Goal: Task Accomplishment & Management: Use online tool/utility

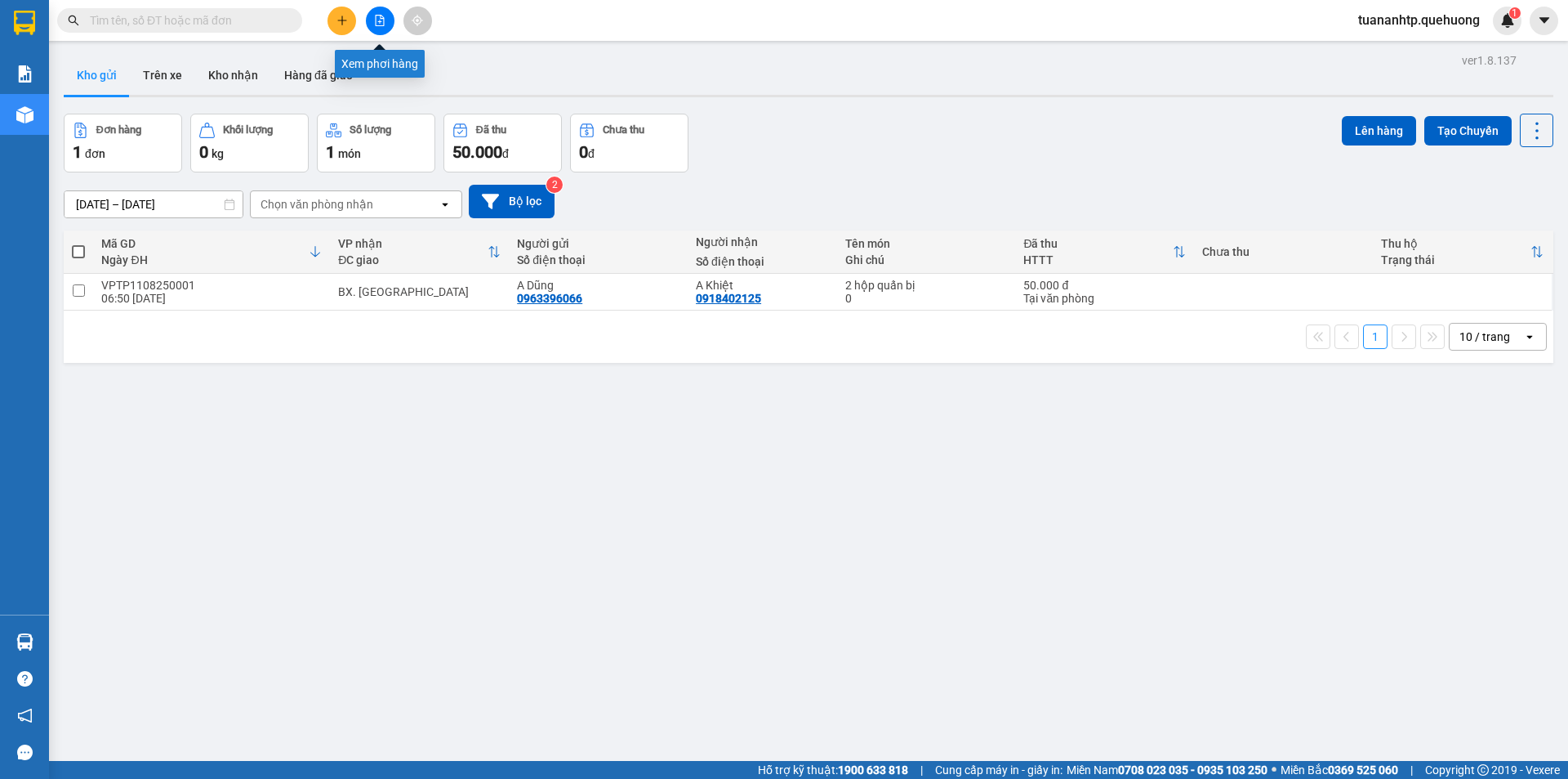
click at [379, 31] on button at bounding box center [380, 21] width 29 height 29
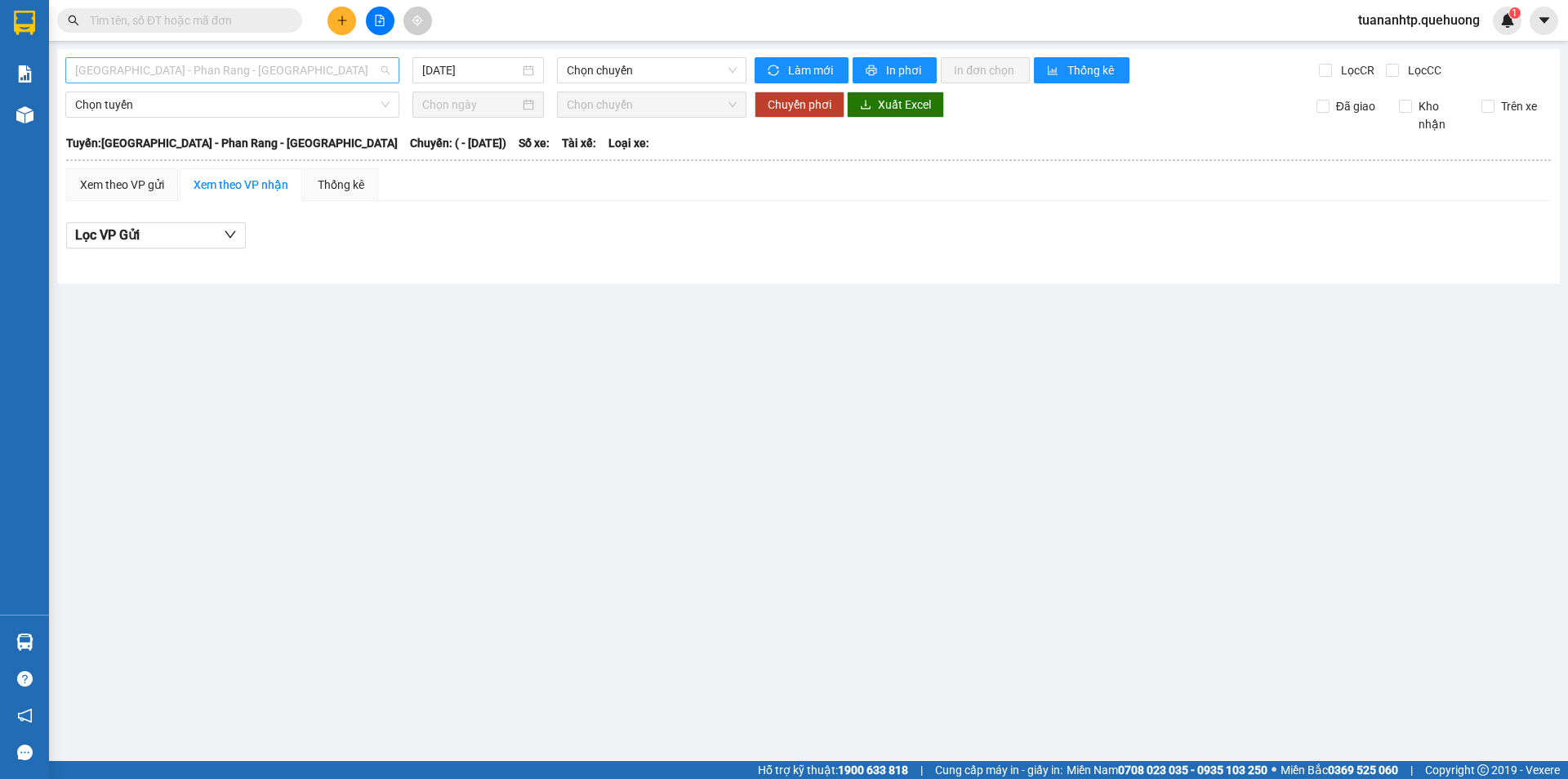
click at [374, 70] on span "[GEOGRAPHIC_DATA] - Phan Rang - [GEOGRAPHIC_DATA]" at bounding box center [232, 70] width 315 height 24
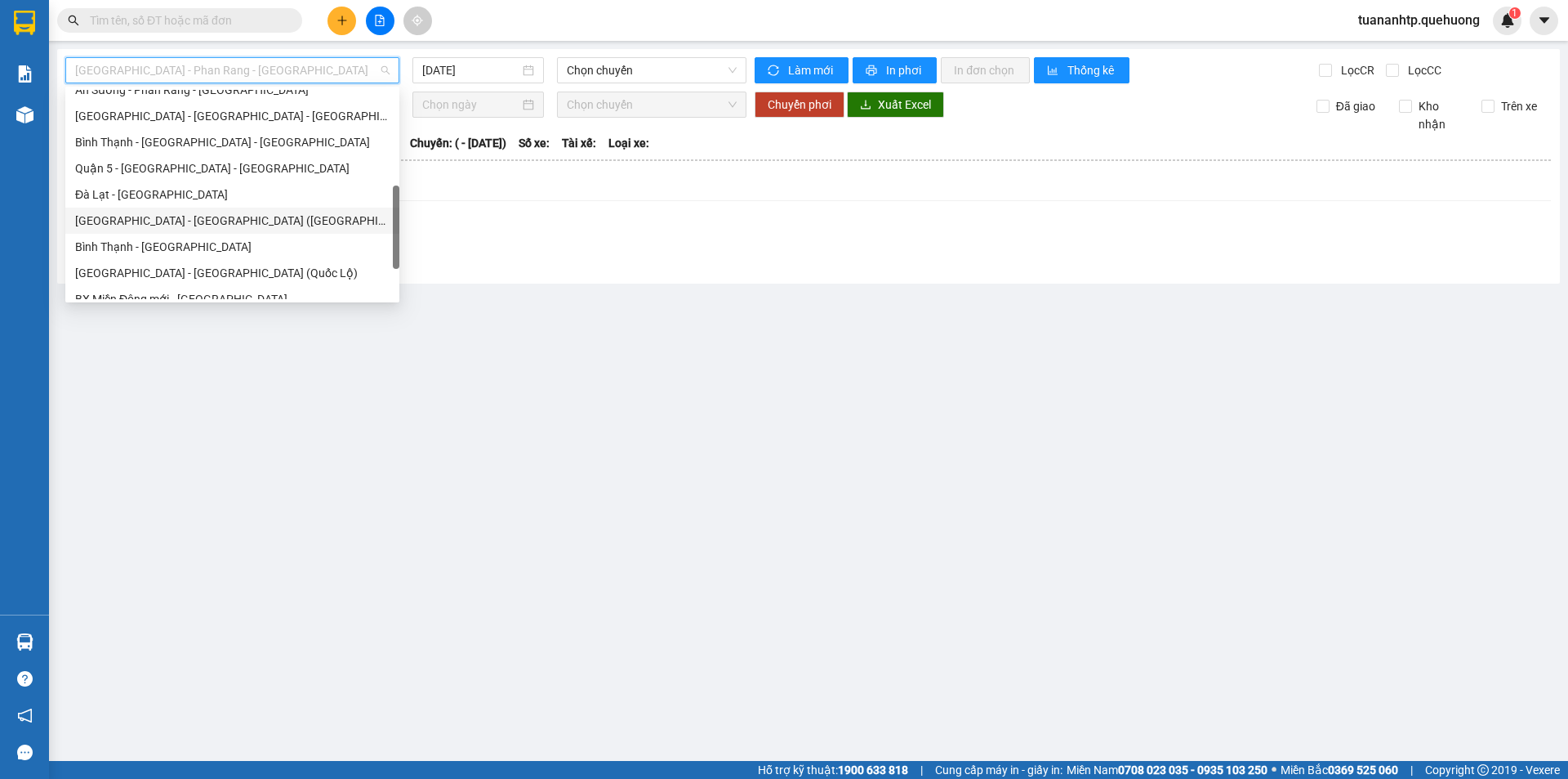
scroll to position [164, 0]
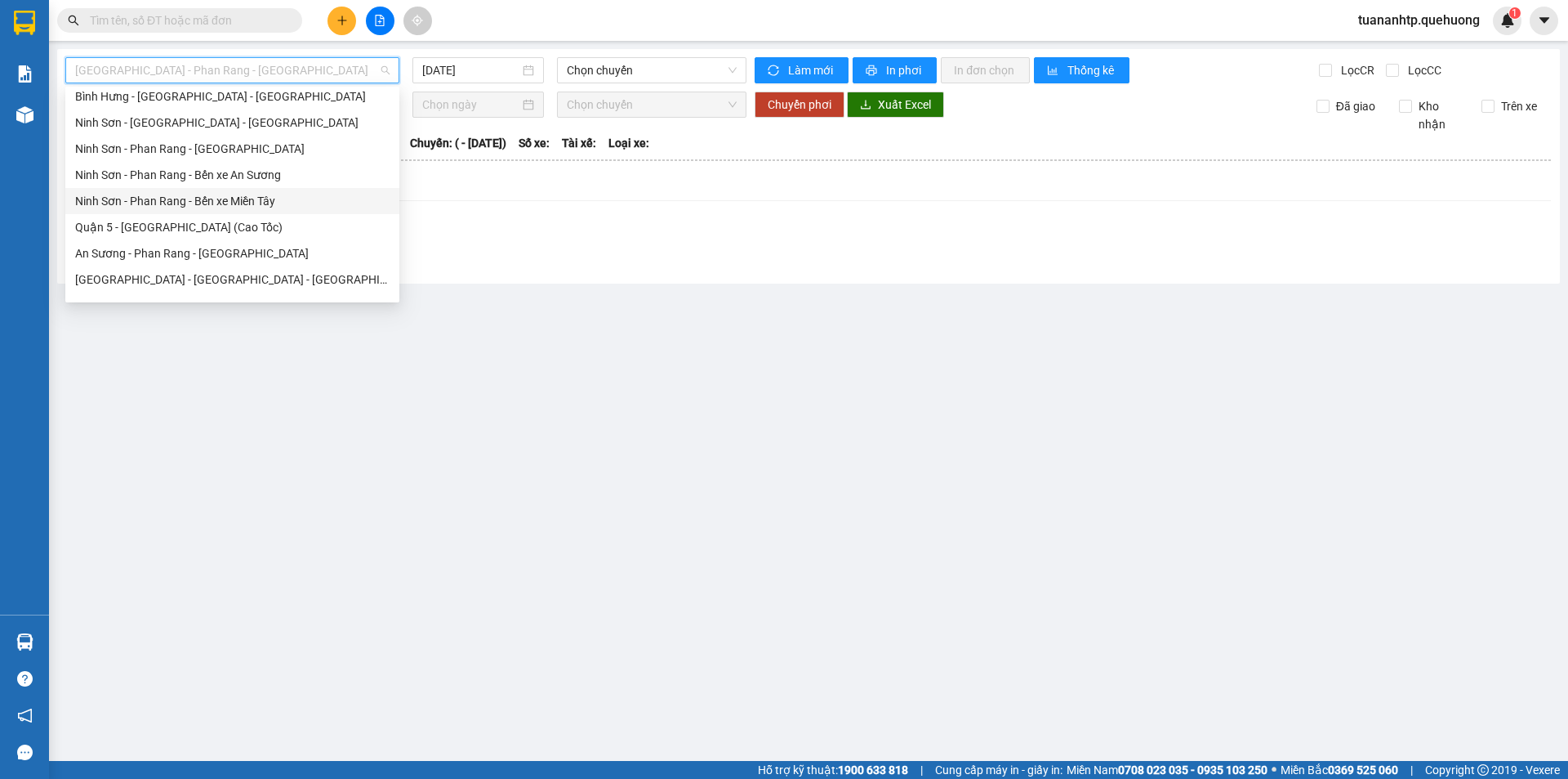
click at [182, 204] on div "Ninh Sơn - Phan Rang - Bến xe Miền Tây" at bounding box center [232, 201] width 315 height 18
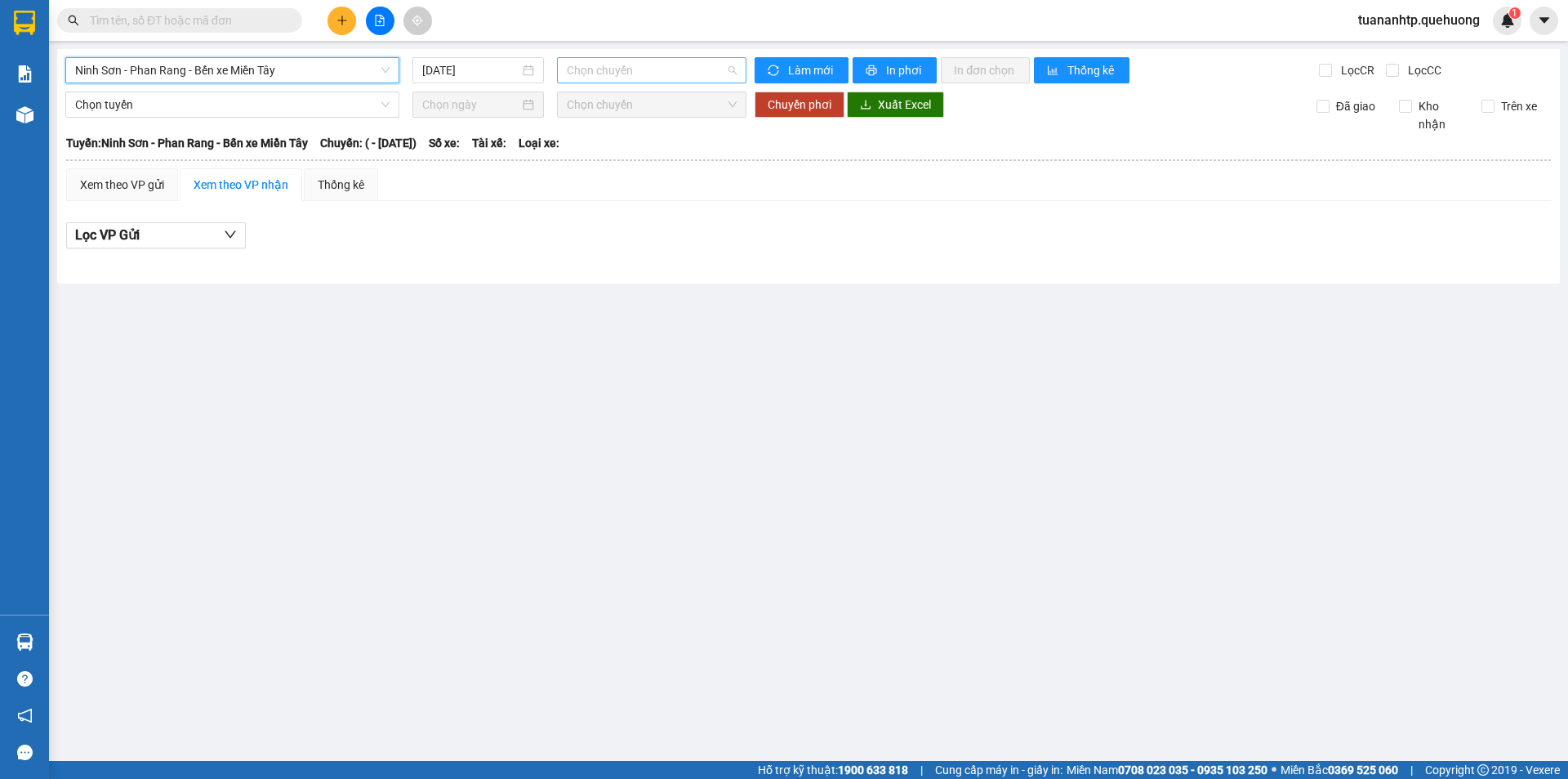
click at [629, 72] on span "Chọn chuyến" at bounding box center [651, 70] width 169 height 24
click at [464, 66] on input "[DATE]" at bounding box center [471, 70] width 97 height 18
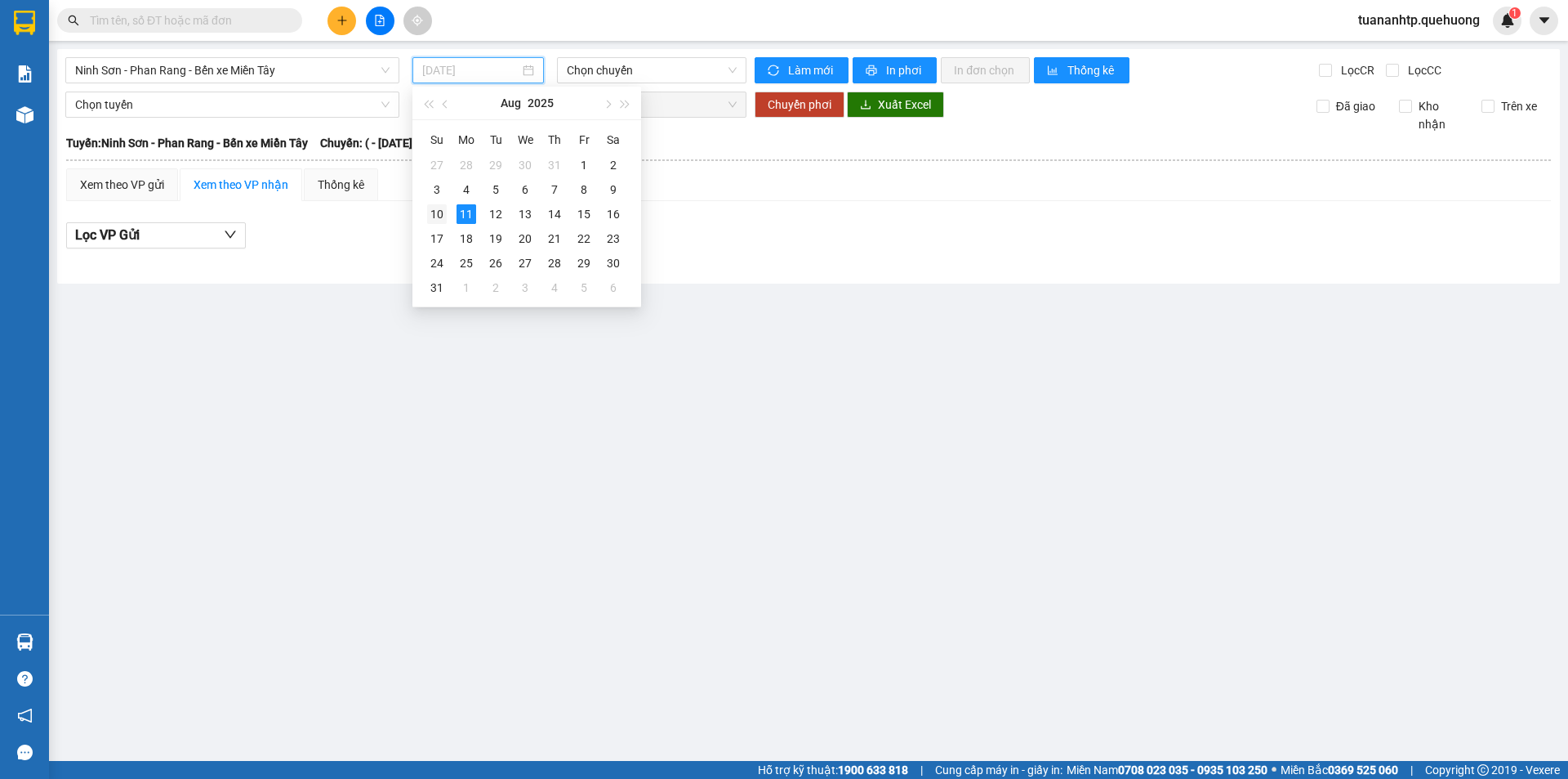
click at [432, 209] on div "10" at bounding box center [436, 213] width 19 height 19
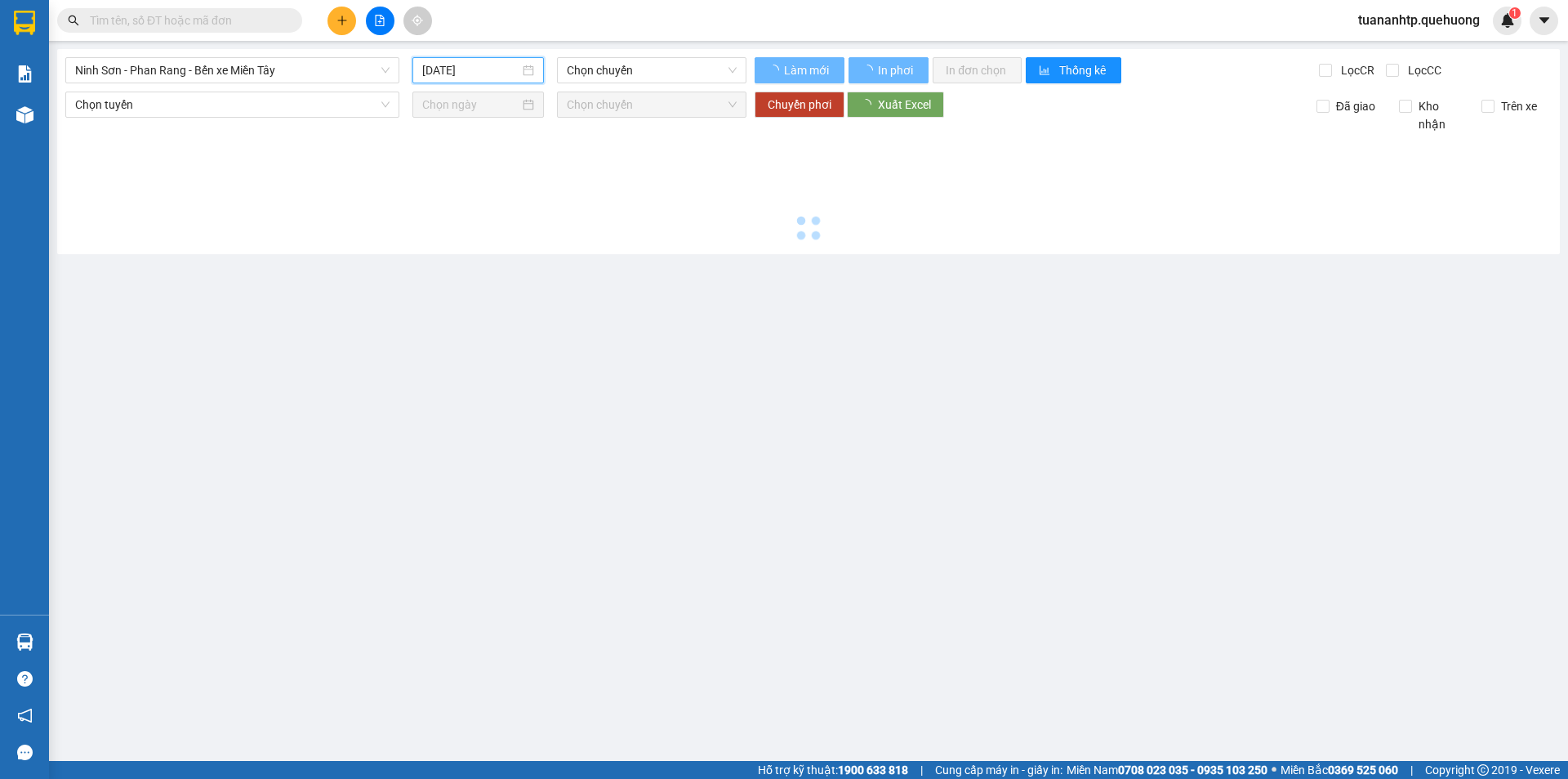
type input "[DATE]"
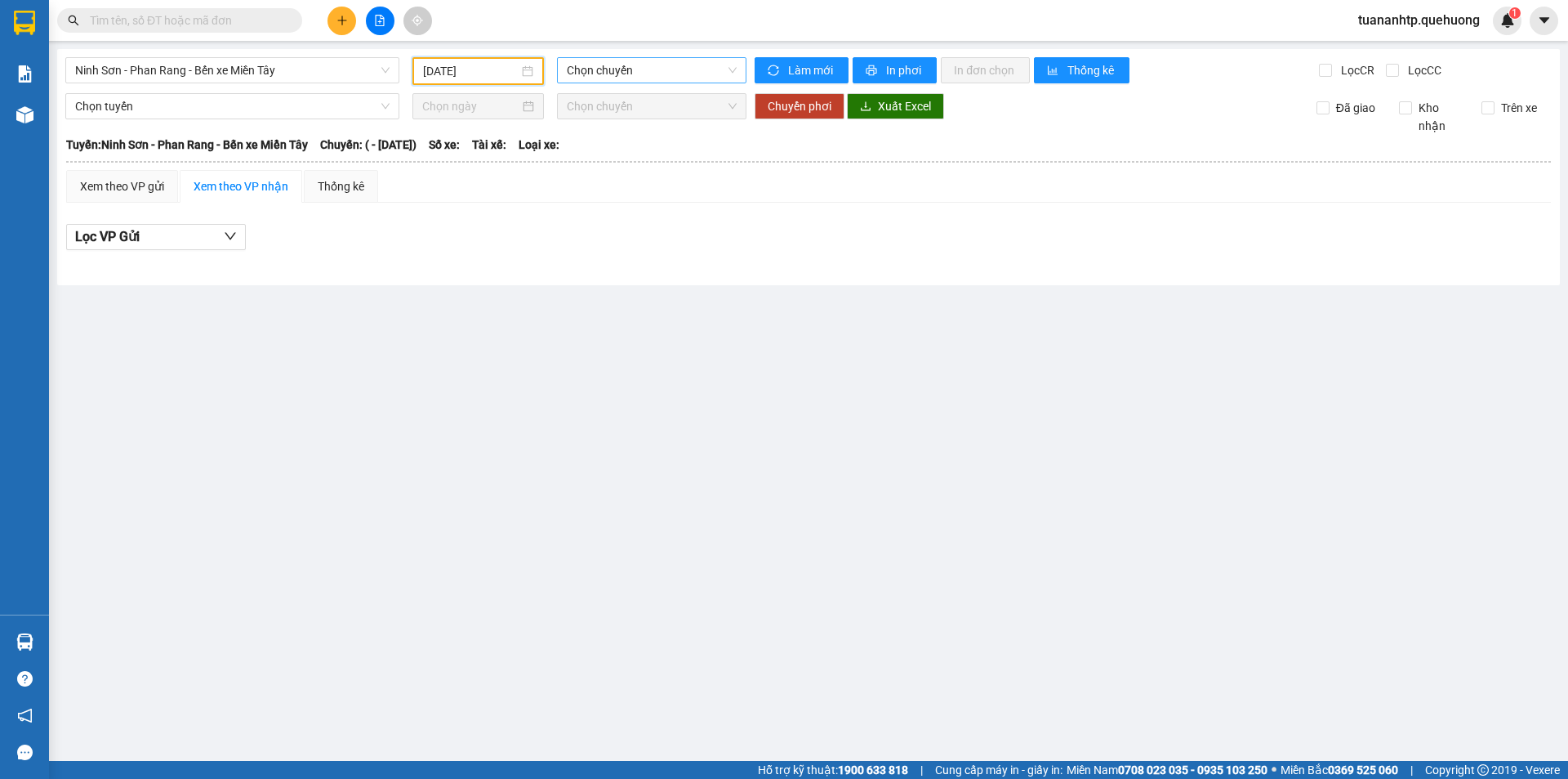
click at [664, 80] on span "Chọn chuyến" at bounding box center [651, 70] width 169 height 24
click at [698, 68] on span "Chọn chuyến" at bounding box center [651, 70] width 169 height 24
click at [735, 68] on span "Chọn chuyến" at bounding box center [651, 70] width 169 height 24
click at [735, 69] on span "Chọn chuyến" at bounding box center [651, 70] width 169 height 24
click at [821, 70] on span "Làm mới" at bounding box center [811, 70] width 47 height 18
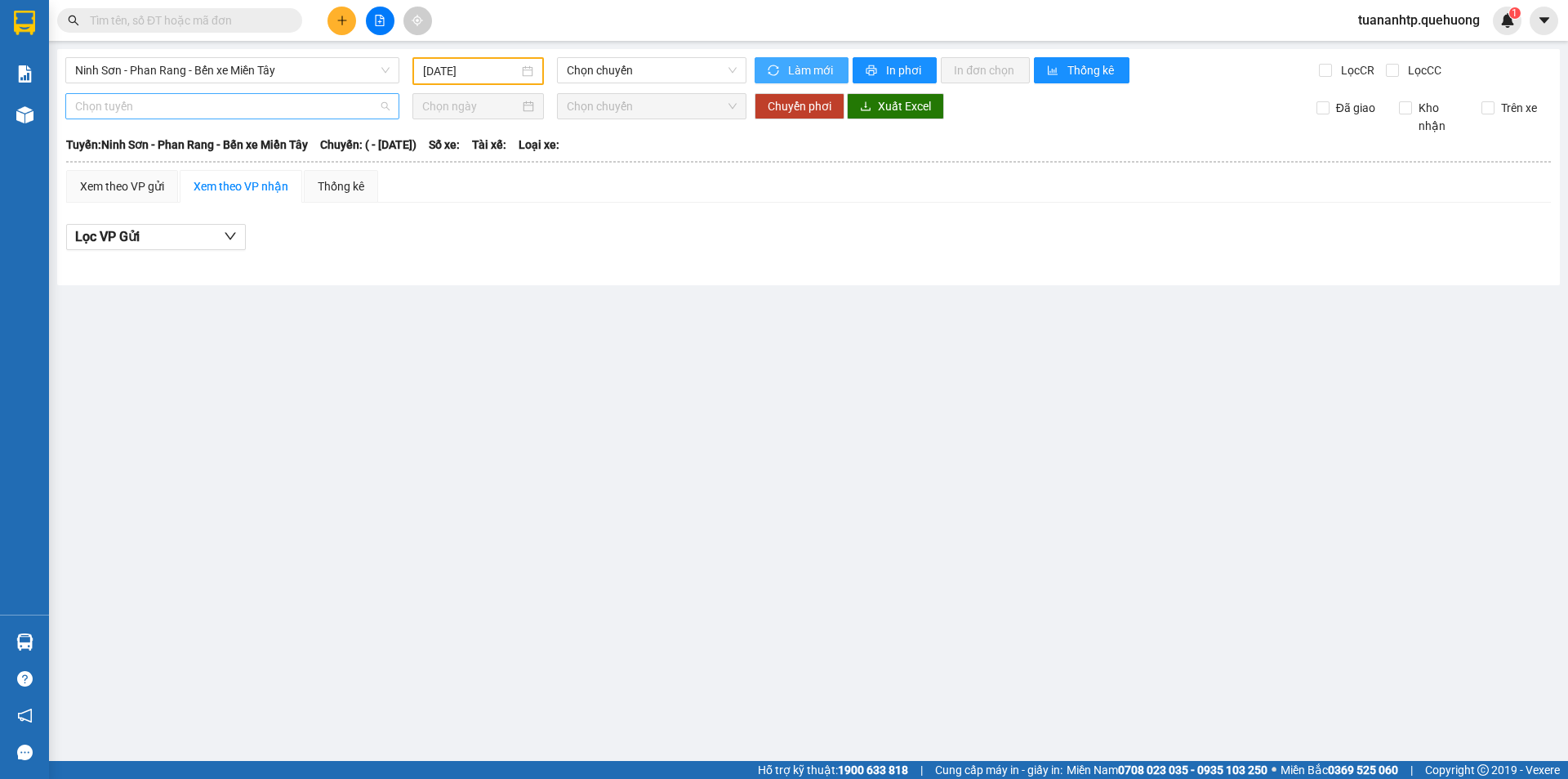
click at [221, 113] on span "Chọn tuyến" at bounding box center [232, 106] width 315 height 24
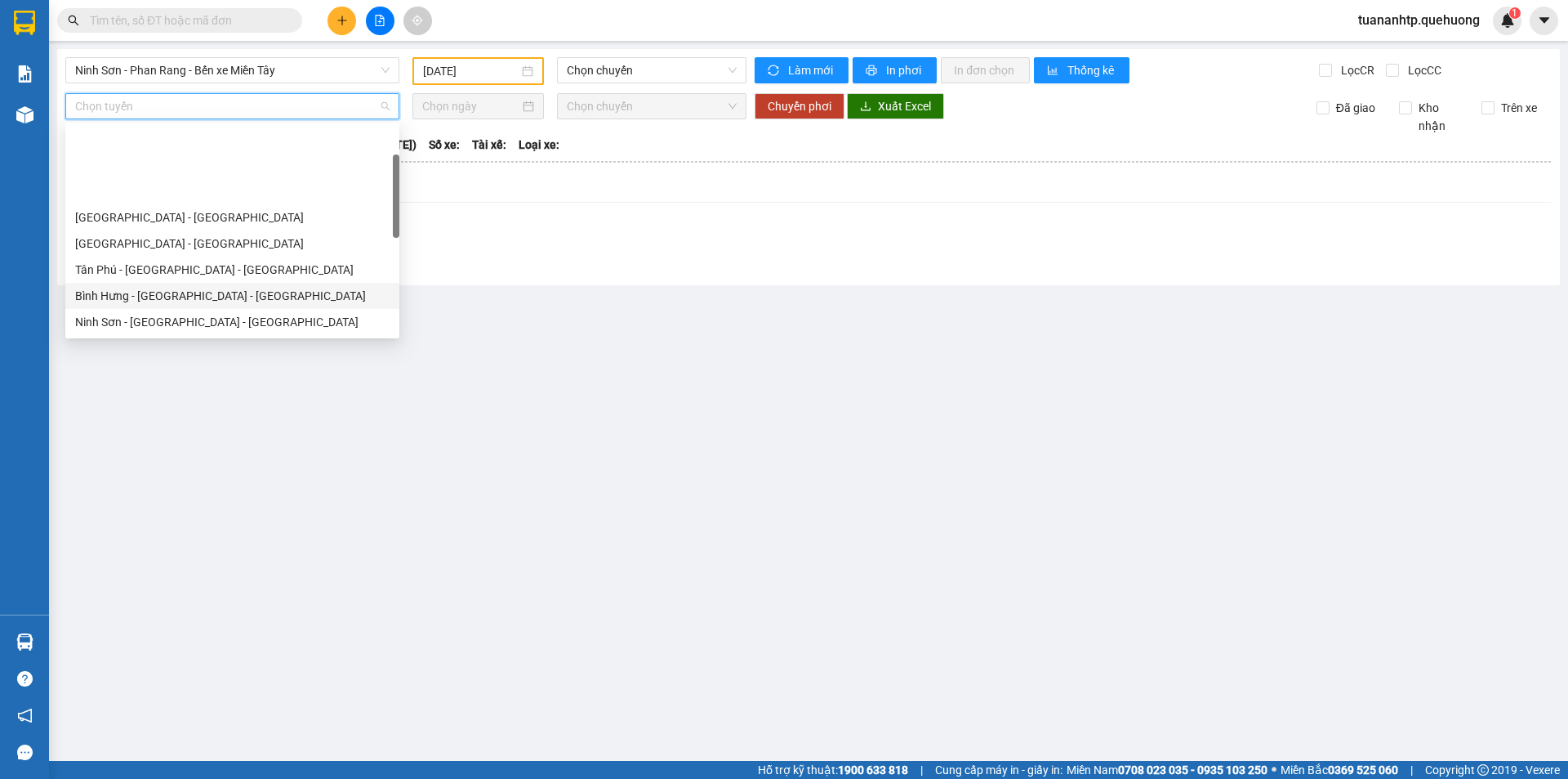
scroll to position [245, 0]
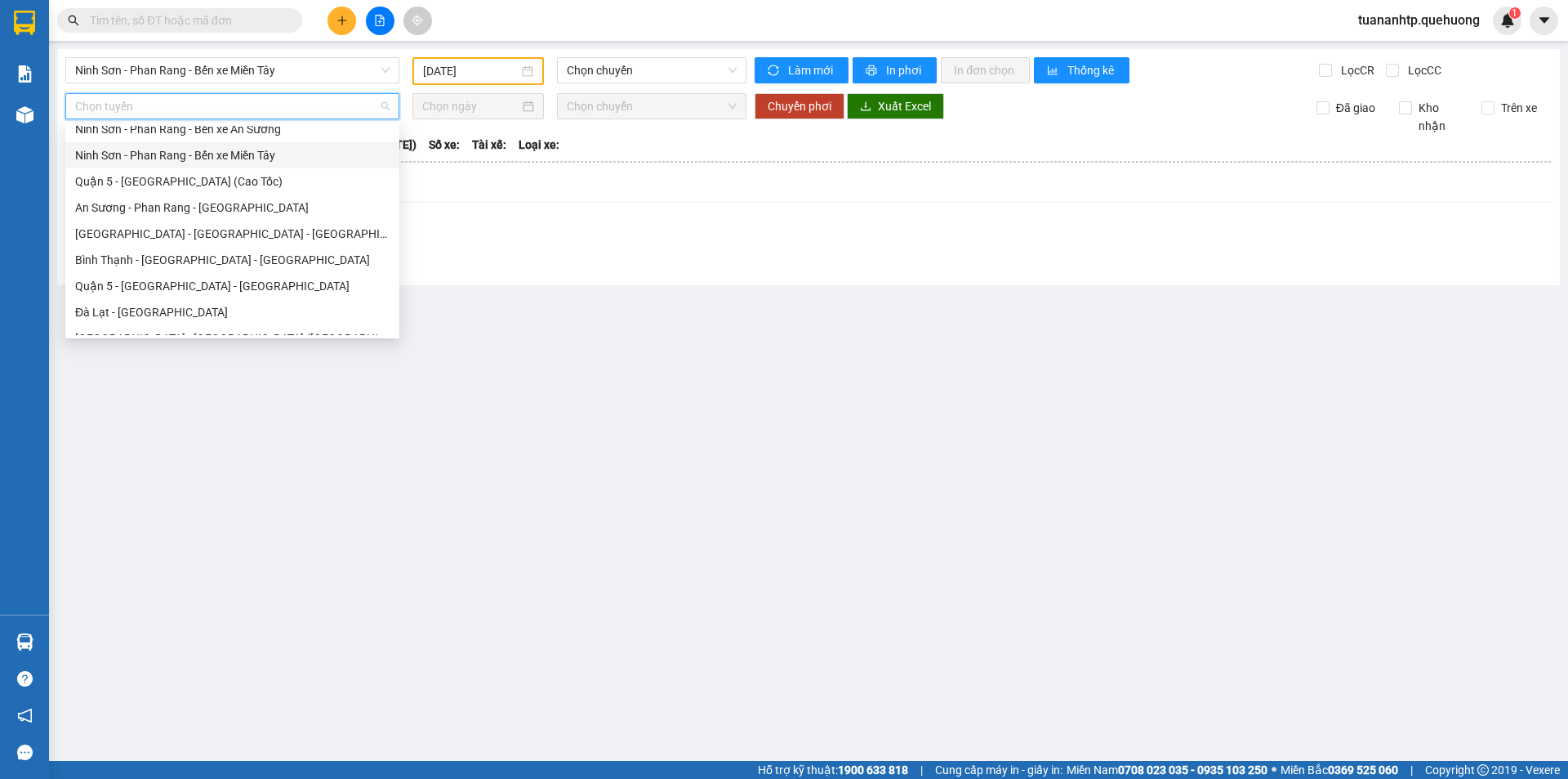
click at [211, 159] on div "Ninh Sơn - Phan Rang - Bến xe Miền Tây" at bounding box center [232, 154] width 315 height 18
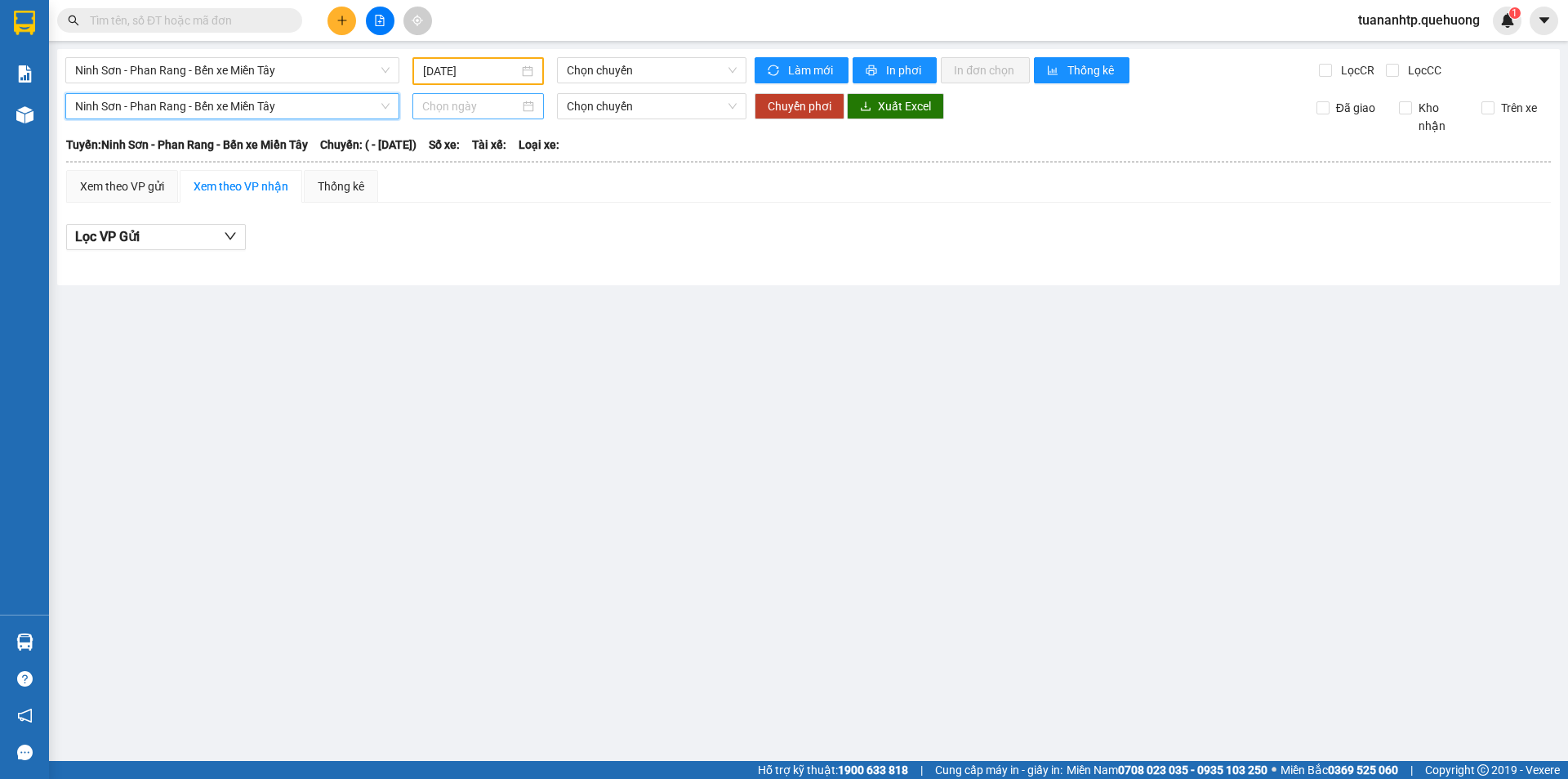
click at [528, 103] on div at bounding box center [477, 106] width 112 height 18
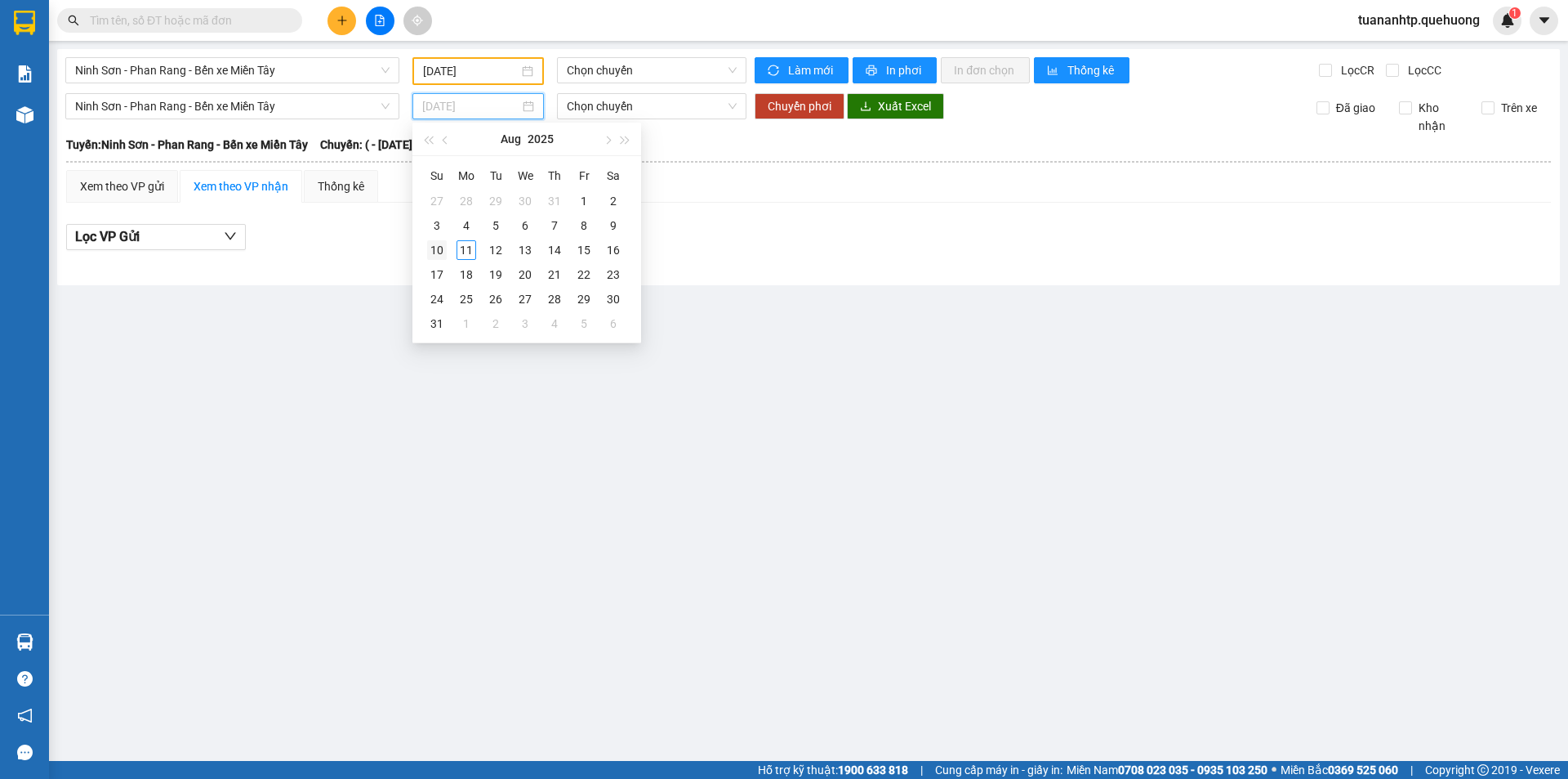
type input "[DATE]"
click at [441, 251] on div "10" at bounding box center [436, 249] width 19 height 19
type input "[DATE]"
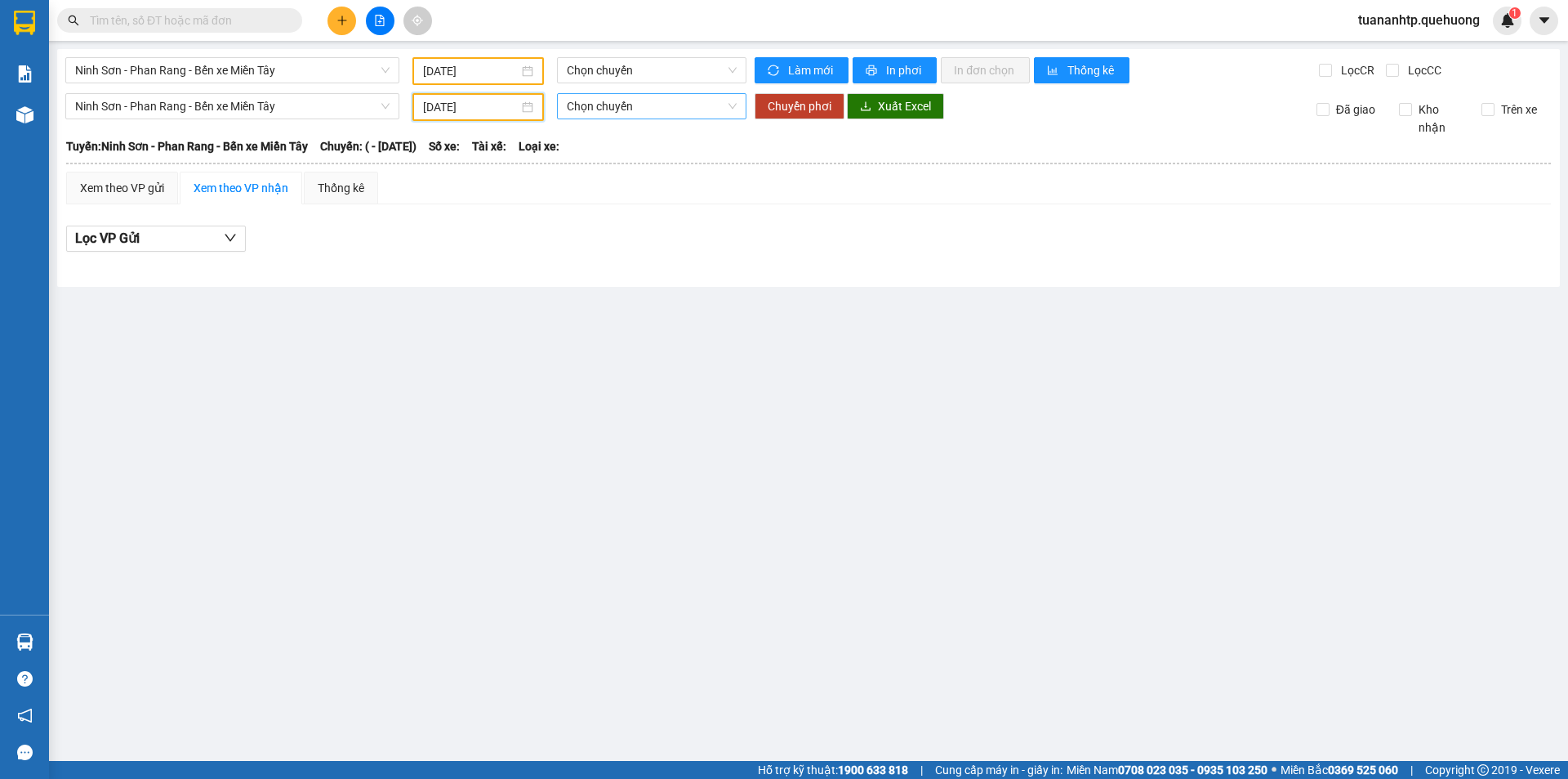
click at [672, 102] on span "Chọn chuyến" at bounding box center [651, 106] width 169 height 24
click at [380, 27] on button at bounding box center [380, 21] width 29 height 29
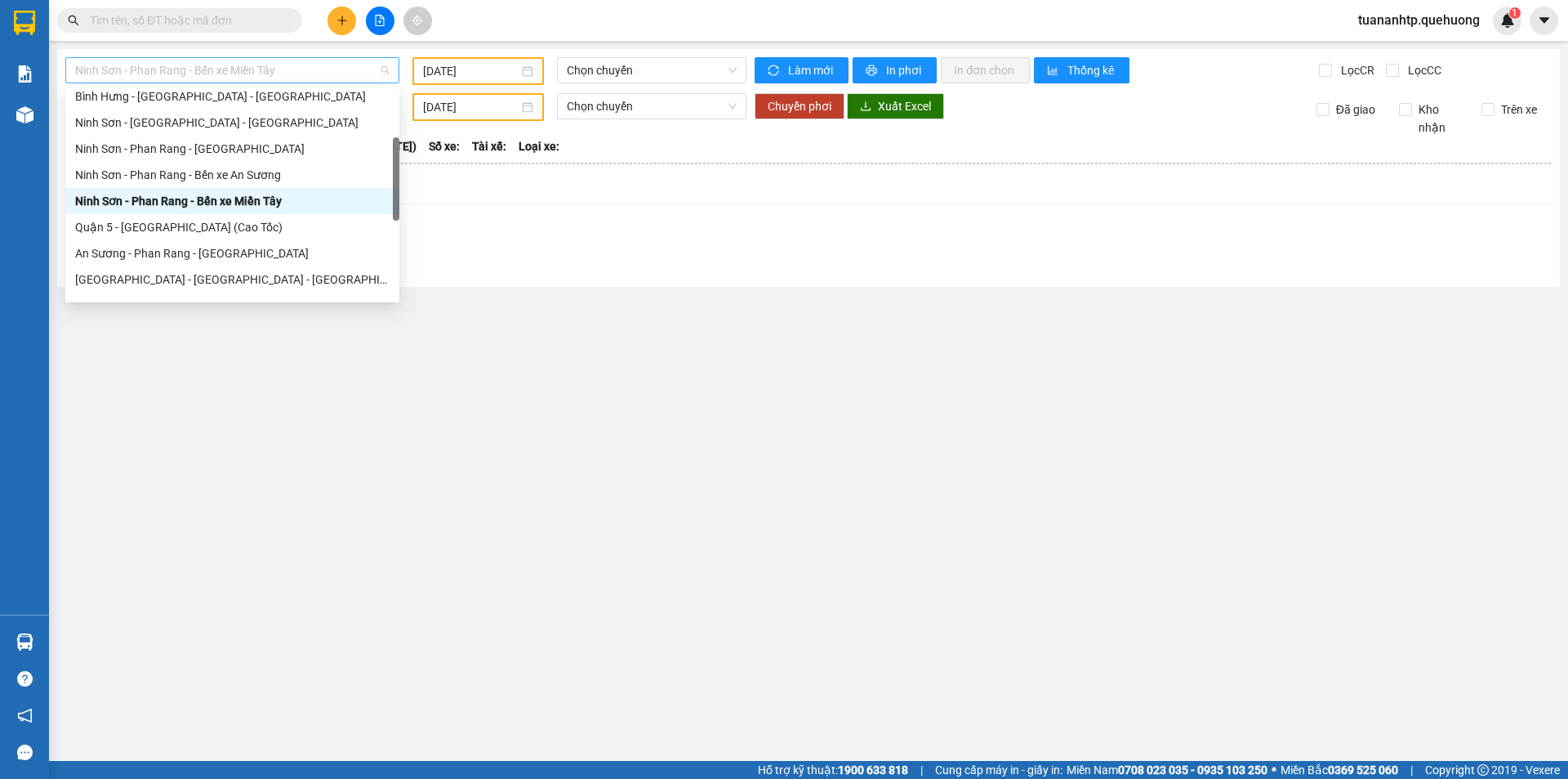
click at [221, 76] on span "Ninh Sơn - Phan Rang - Bến xe Miền Tây" at bounding box center [232, 70] width 315 height 24
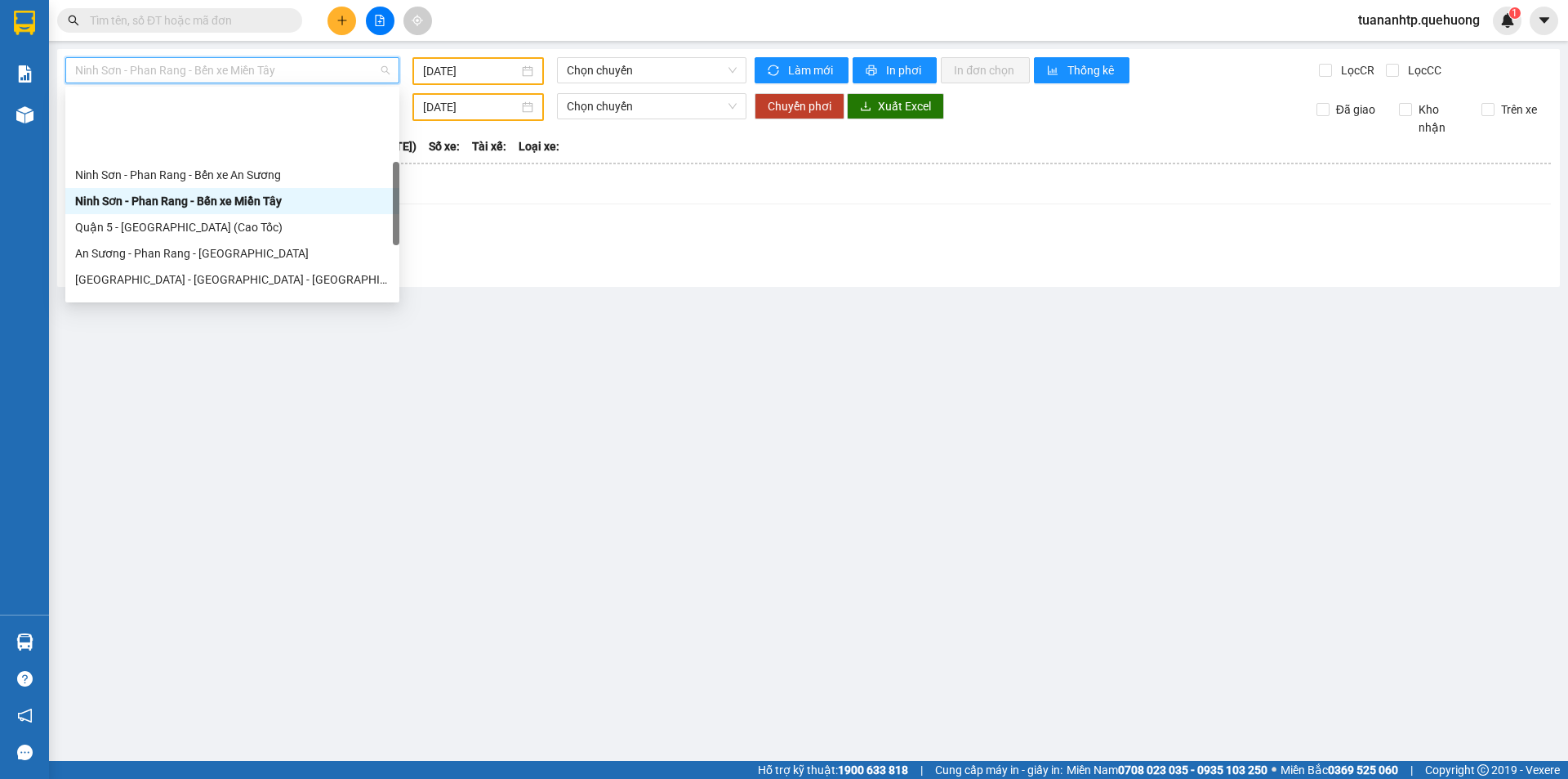
scroll to position [444, 0]
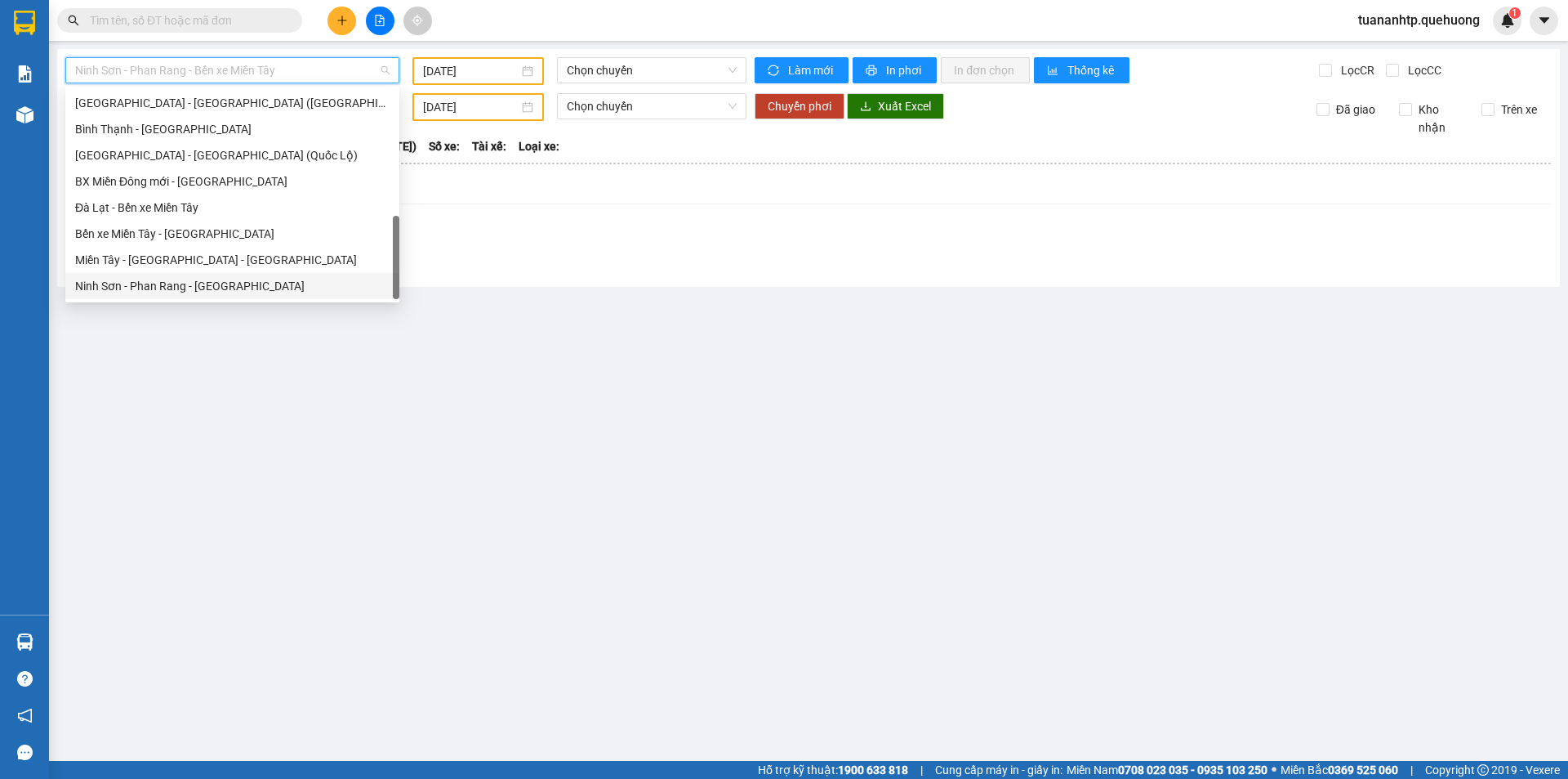
click at [195, 287] on div "Ninh Sơn - Phan Rang - [GEOGRAPHIC_DATA]" at bounding box center [232, 285] width 315 height 18
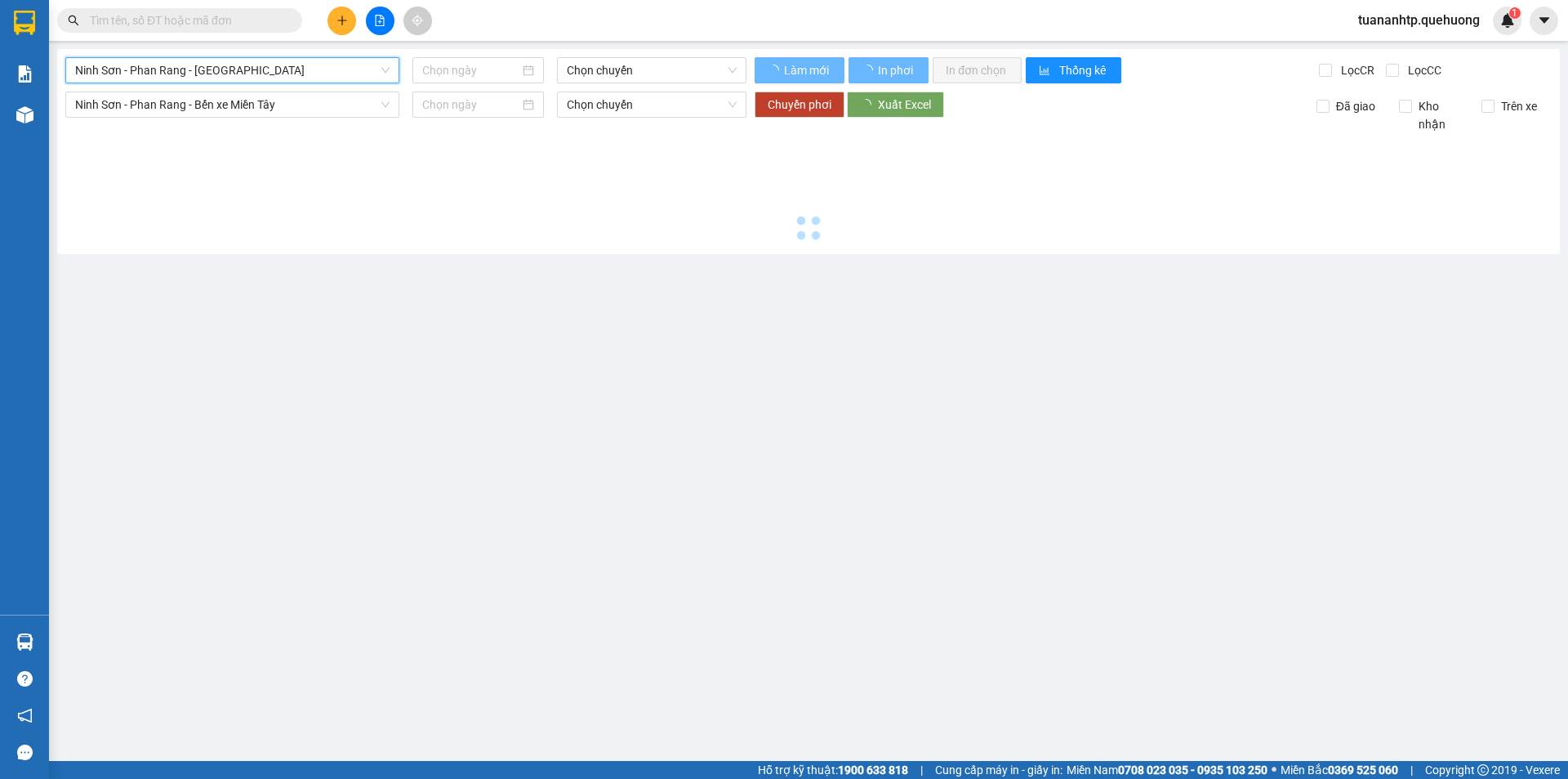
type input "[DATE]"
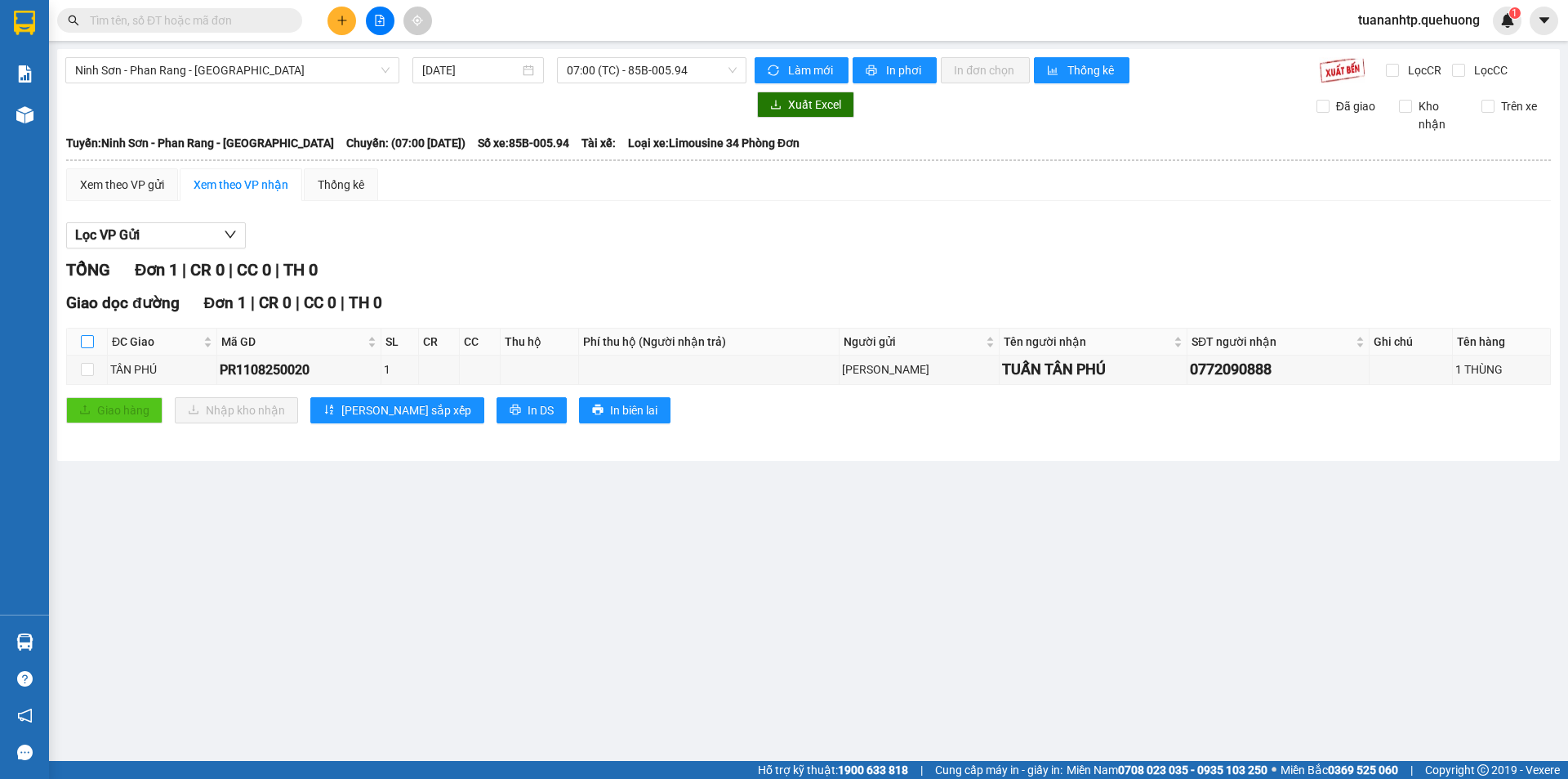
click at [88, 346] on input "checkbox" at bounding box center [87, 342] width 13 height 13
checkbox input "true"
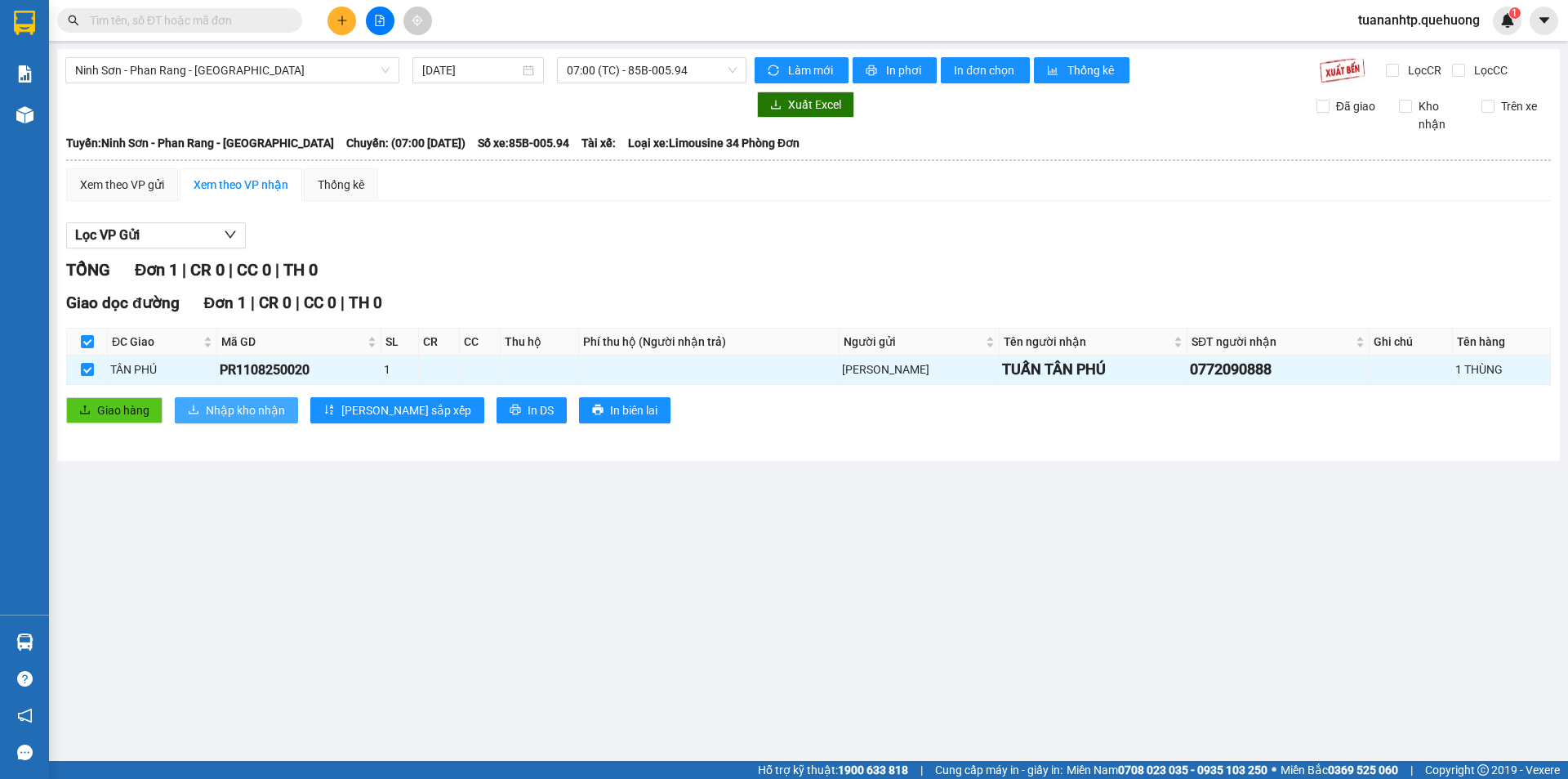
click at [253, 413] on span "Nhập kho nhận" at bounding box center [245, 410] width 79 height 18
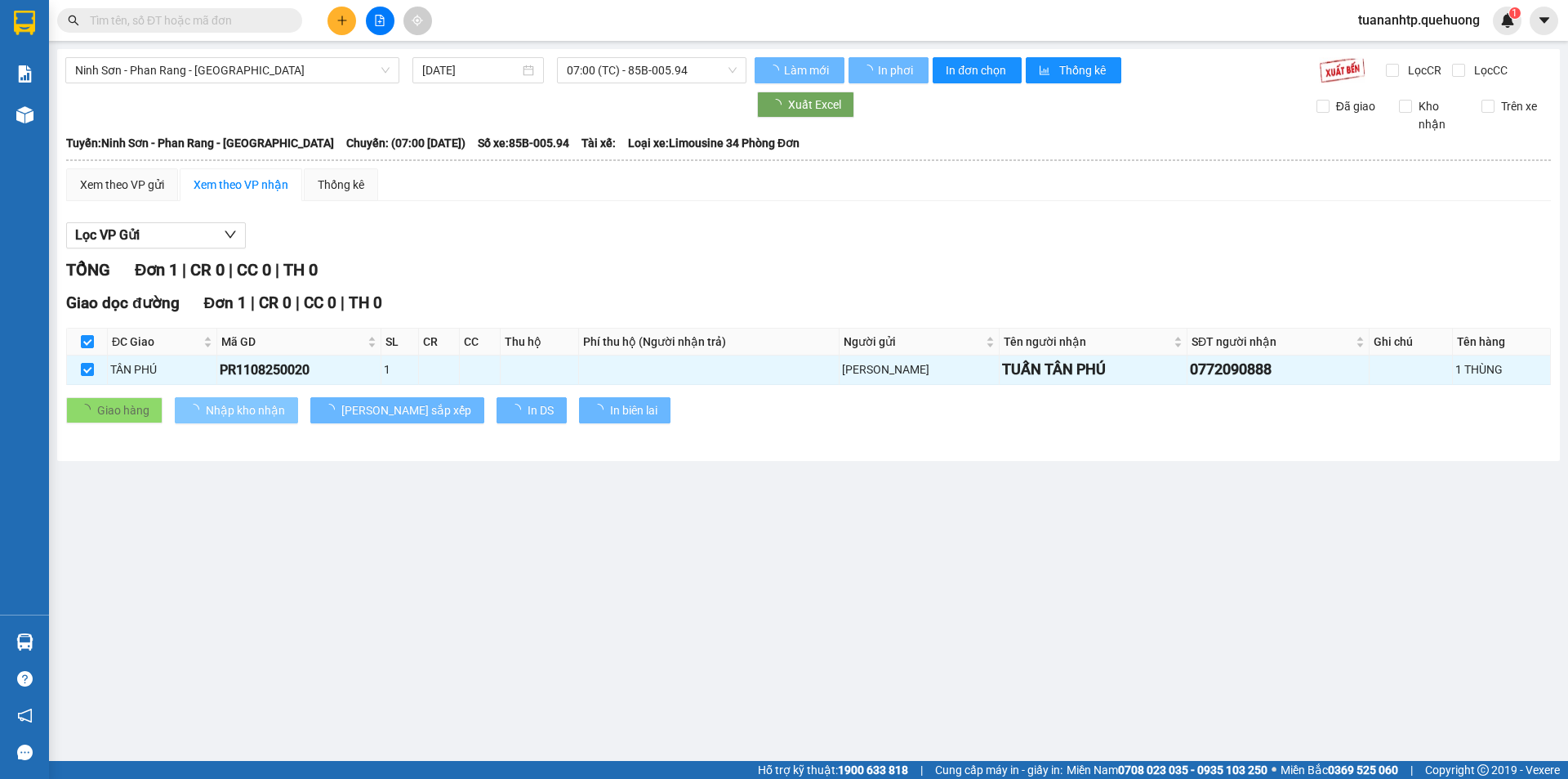
checkbox input "false"
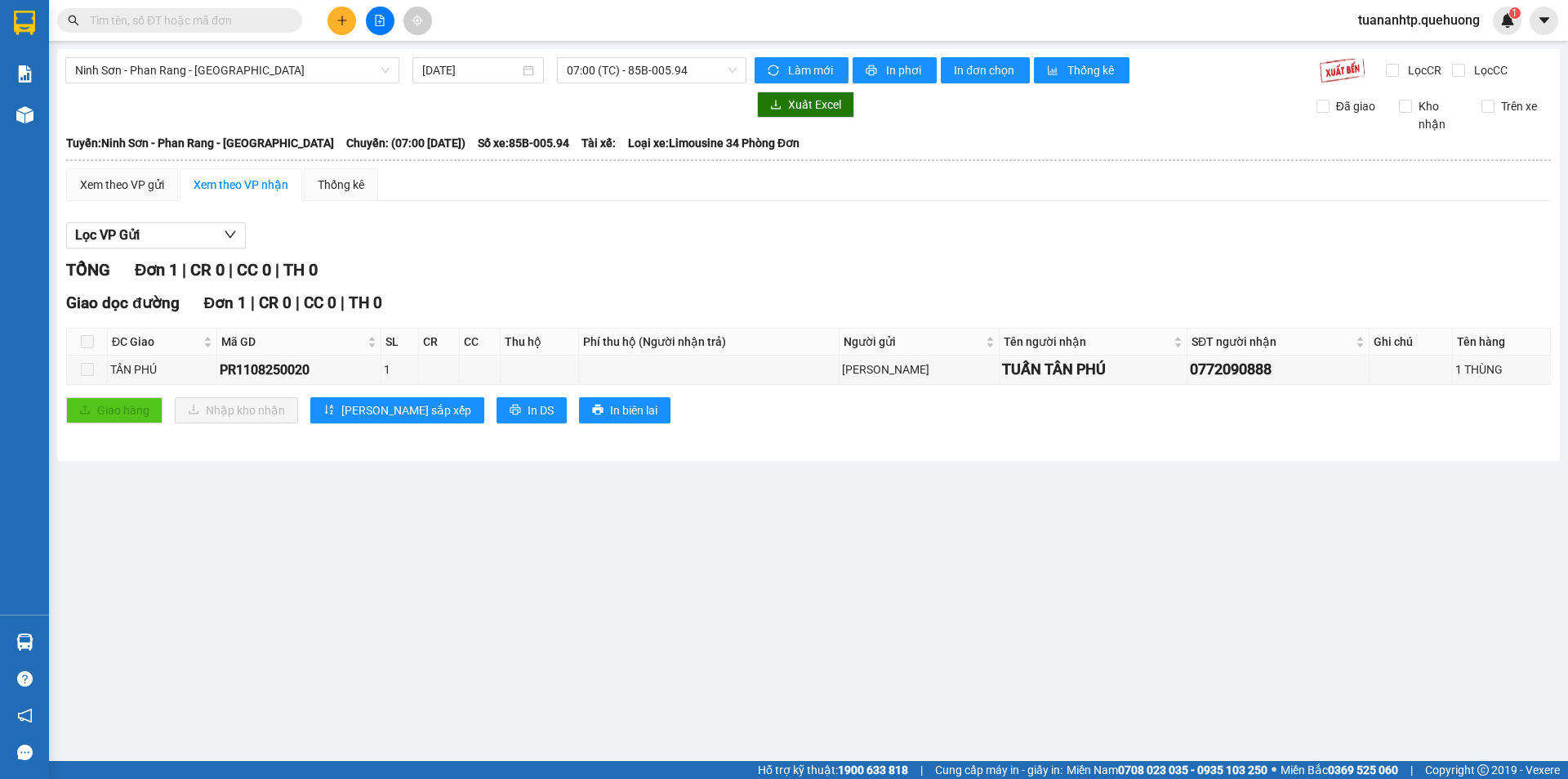
click at [248, 29] on span at bounding box center [180, 20] width 245 height 24
click at [179, 17] on input "text" at bounding box center [186, 20] width 193 height 18
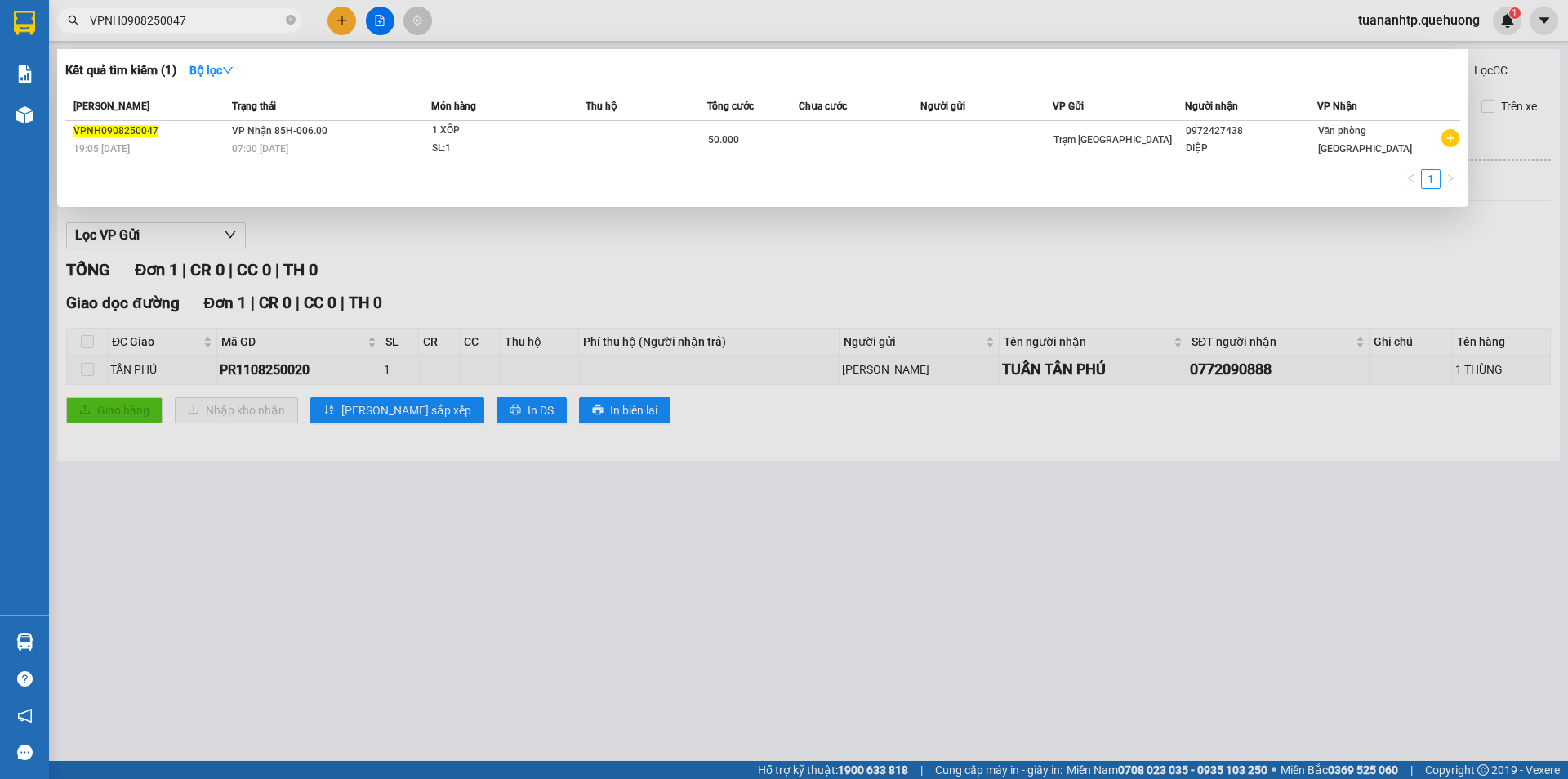
type input "VPNH0908250047"
